Goal: Submit feedback/report problem

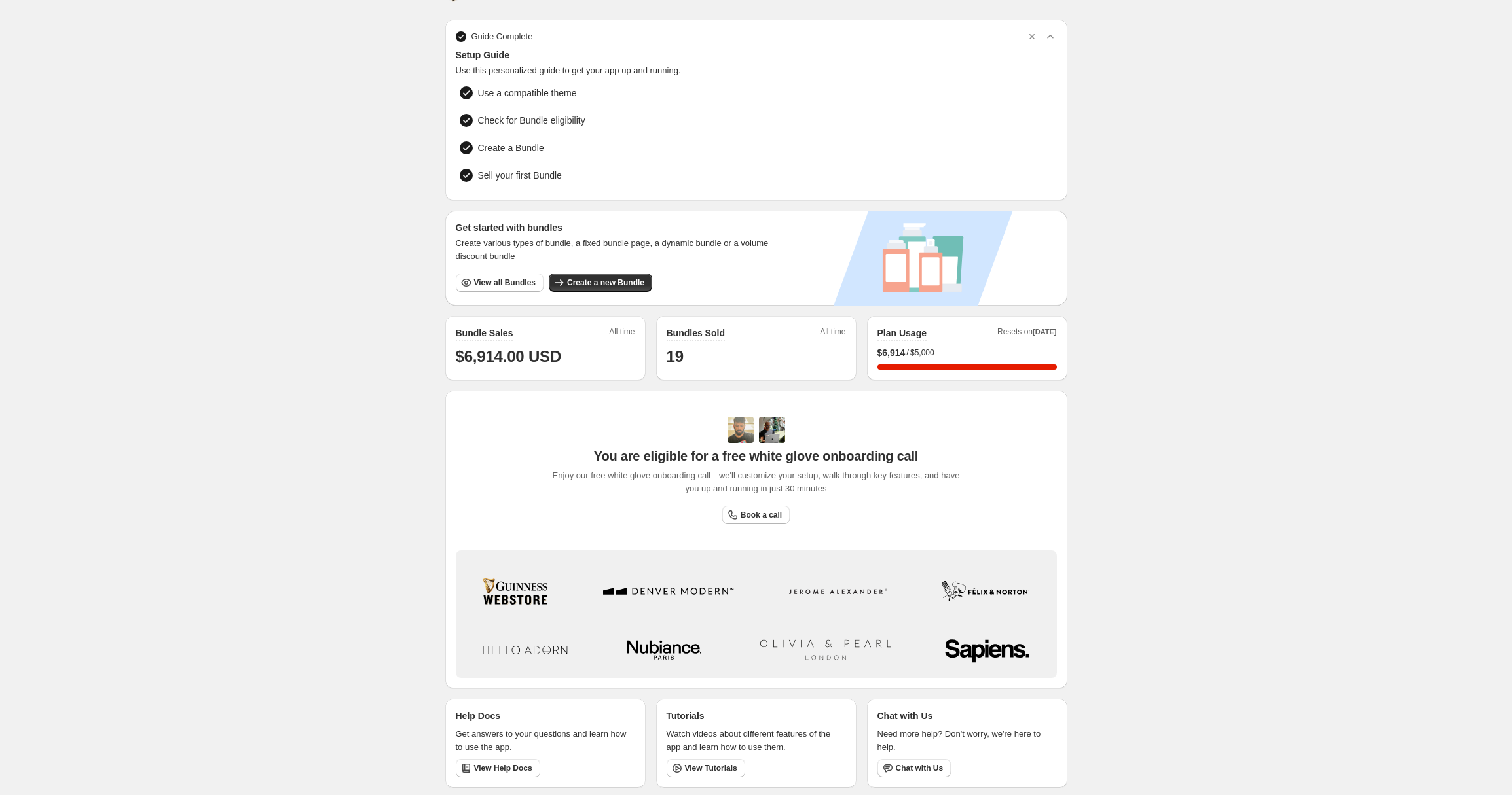
scroll to position [31, 0]
click at [1474, 757] on span "Open chat" at bounding box center [1477, 762] width 39 height 39
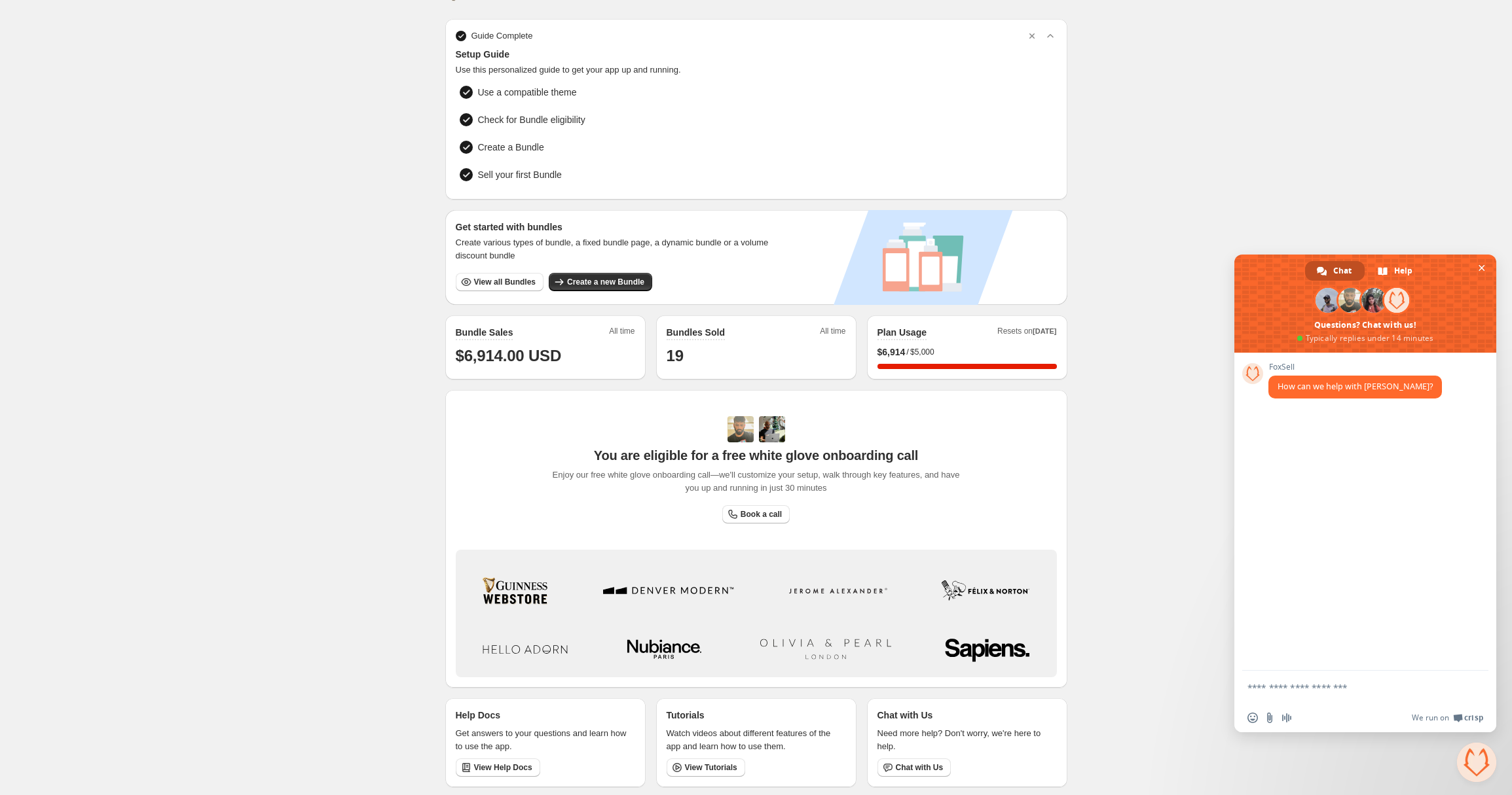
click at [1335, 684] on textarea "Compose your message..." at bounding box center [1351, 688] width 207 height 11
type textarea "**********"
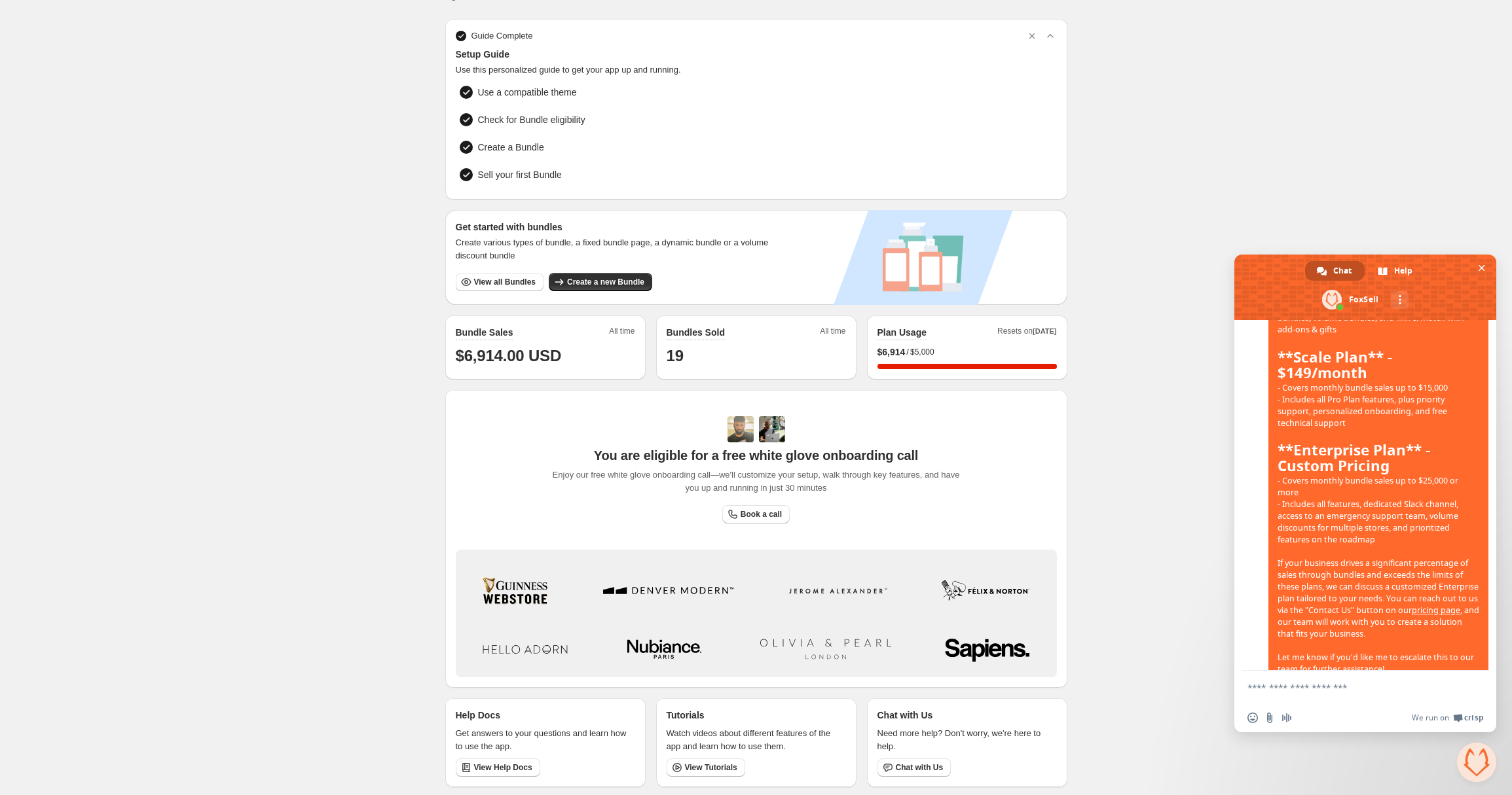
scroll to position [416, 0]
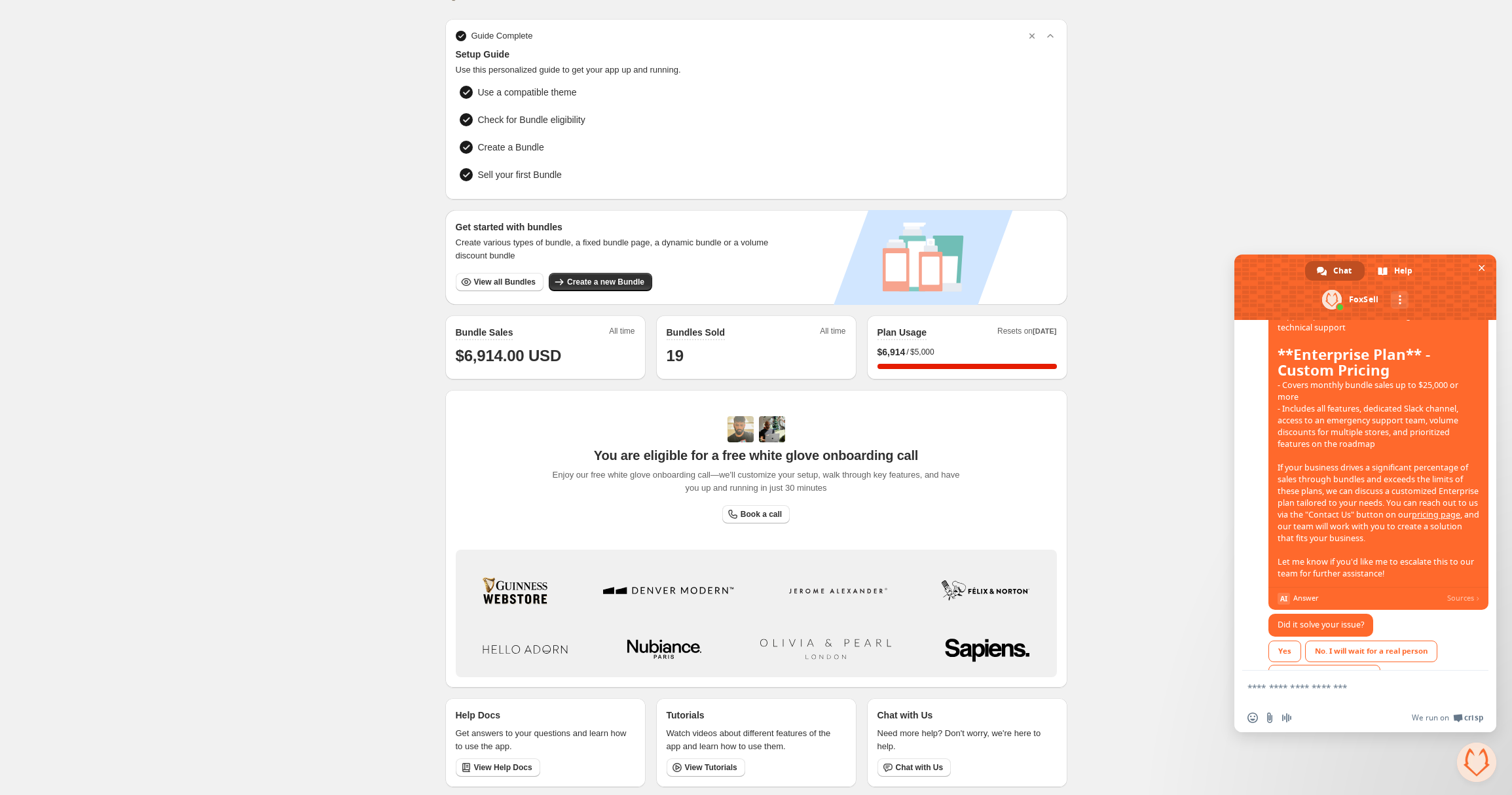
click at [1423, 504] on span "Thanks for reaching out about FoxSell Bundles and congratulations on launching …" at bounding box center [1378, 329] width 201 height 499
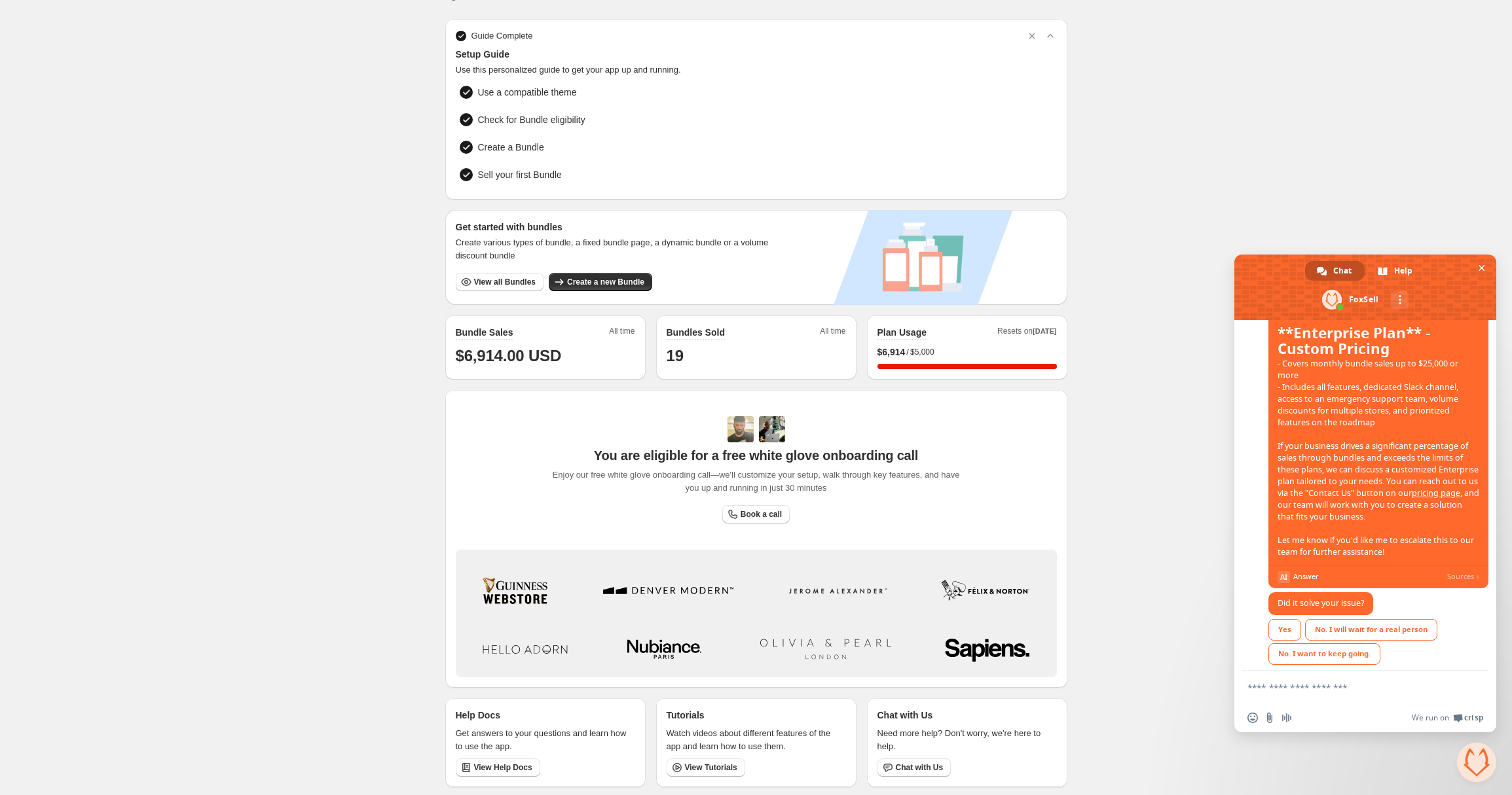
scroll to position [449, 0]
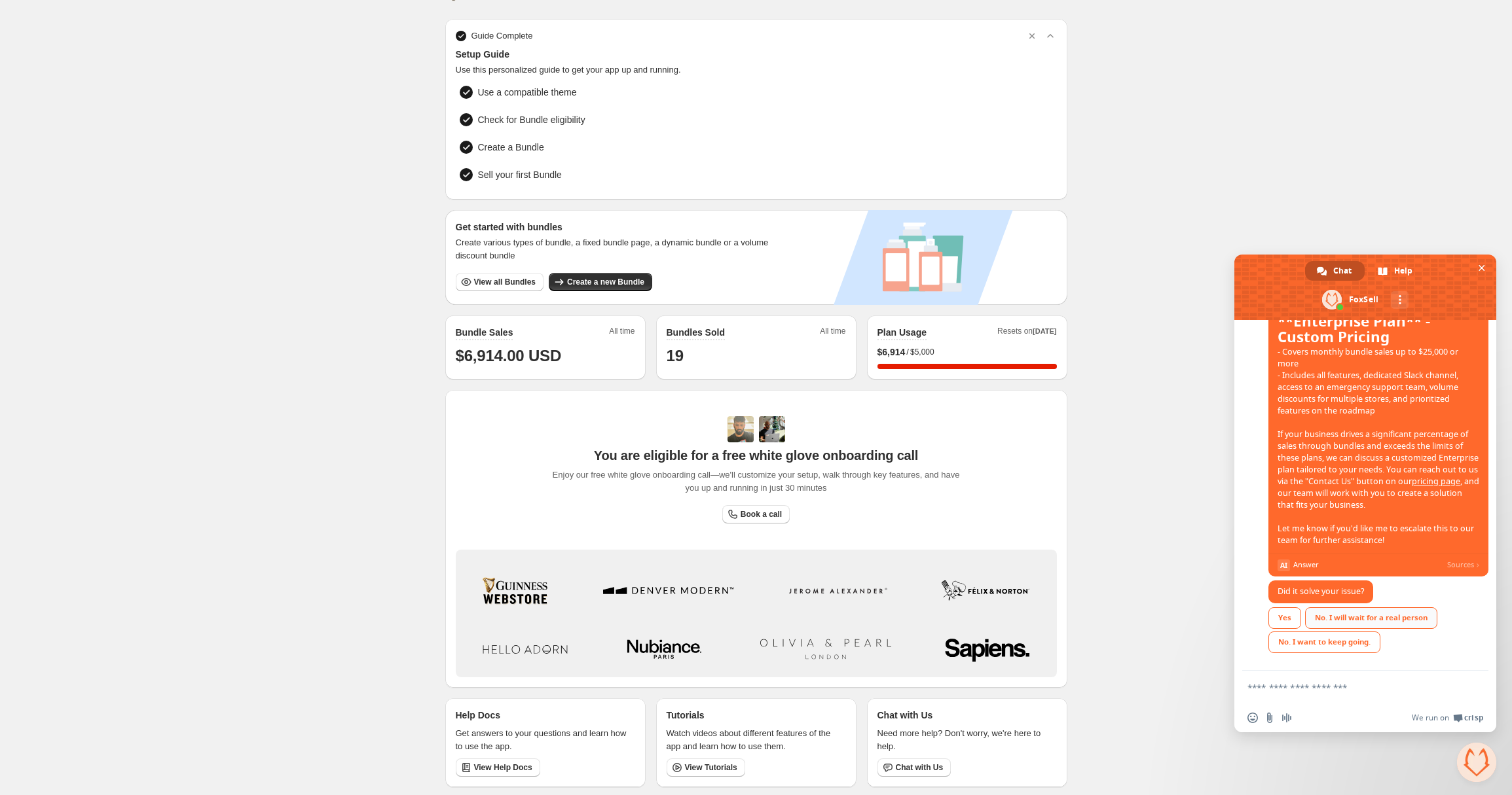
click at [1381, 618] on div "No. I will wait for a real person" at bounding box center [1371, 618] width 133 height 21
drag, startPoint x: 1203, startPoint y: 93, endPoint x: 1053, endPoint y: 59, distance: 153.8
click at [1195, 88] on div "Home Bundles Analytics Plan and Billing 🦊 FoxSell Bundles. This page is ready 🦊…" at bounding box center [756, 383] width 1512 height 829
click at [70, 411] on div "Home Bundles Analytics Plan and Billing 🦊 FoxSell Bundles. This page is ready 🦊…" at bounding box center [756, 383] width 1512 height 829
